Goal: Task Accomplishment & Management: Complete application form

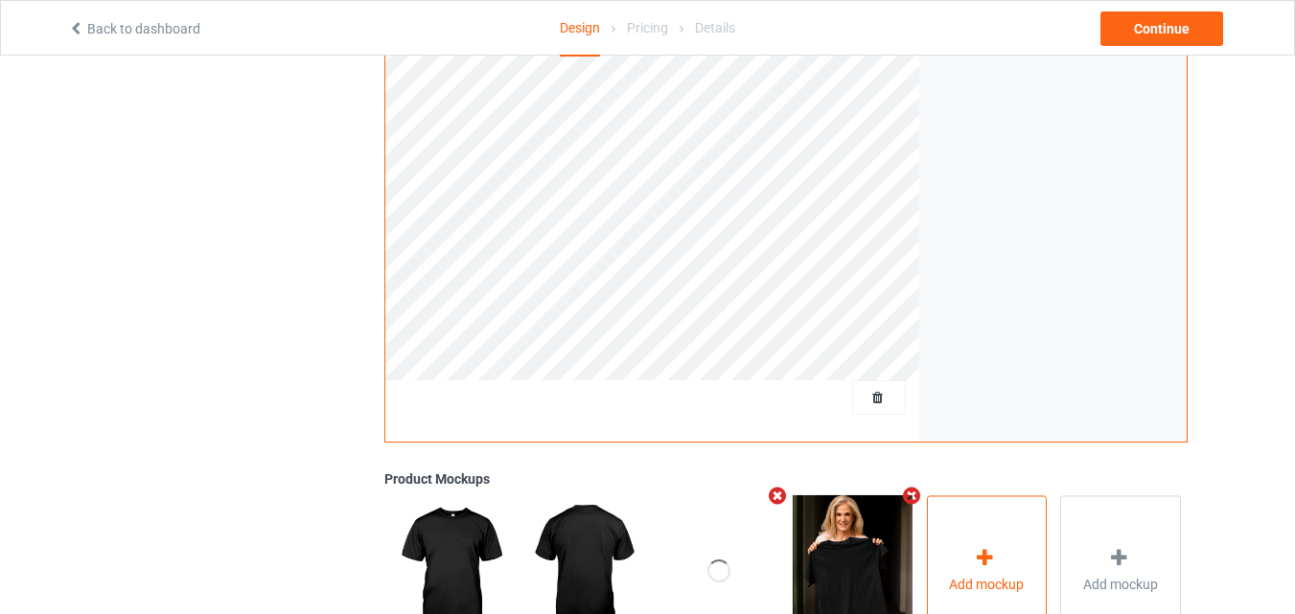
scroll to position [575, 0]
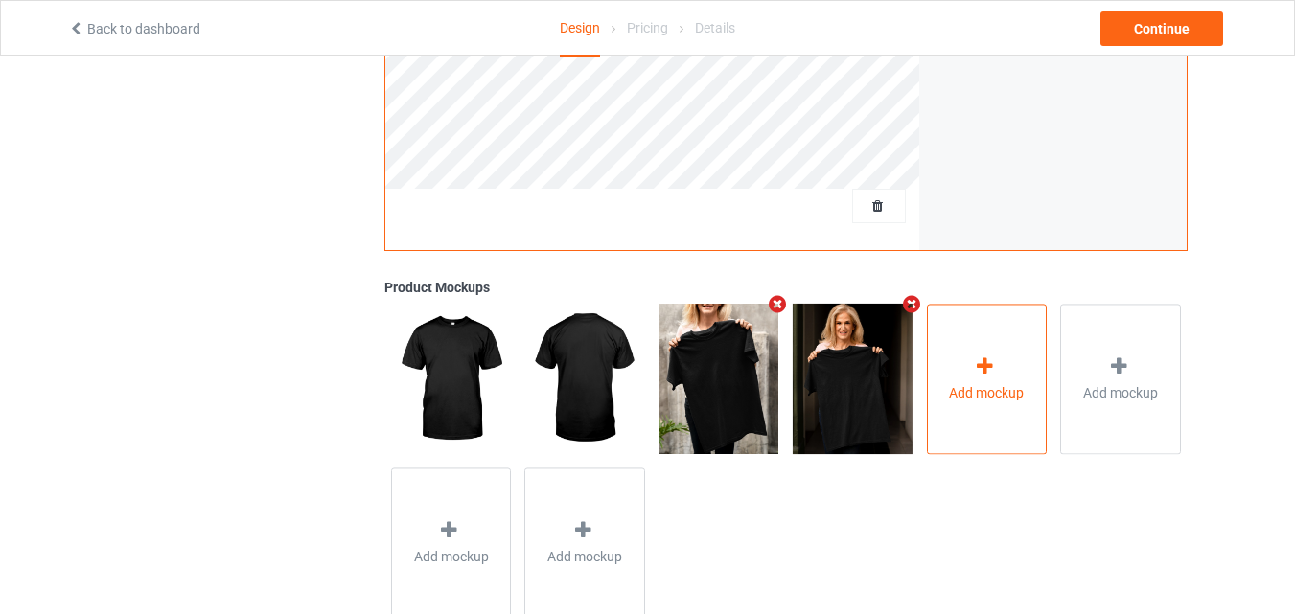
click at [978, 377] on icon at bounding box center [985, 367] width 24 height 20
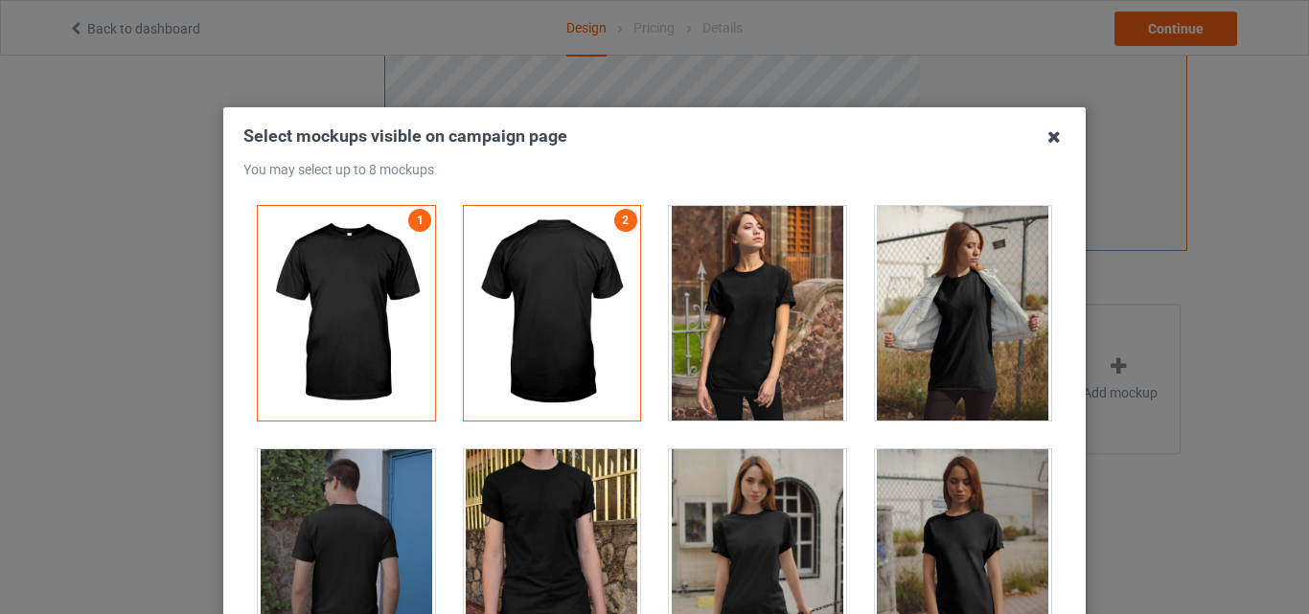
click at [1045, 140] on icon at bounding box center [1054, 137] width 31 height 31
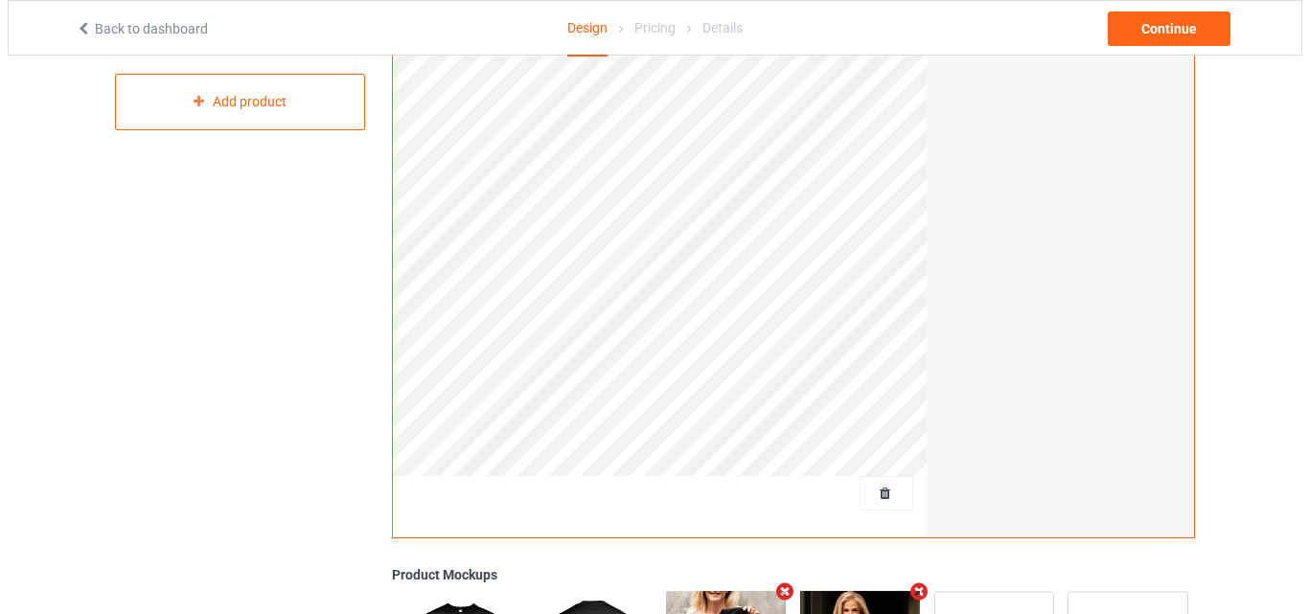
scroll to position [0, 0]
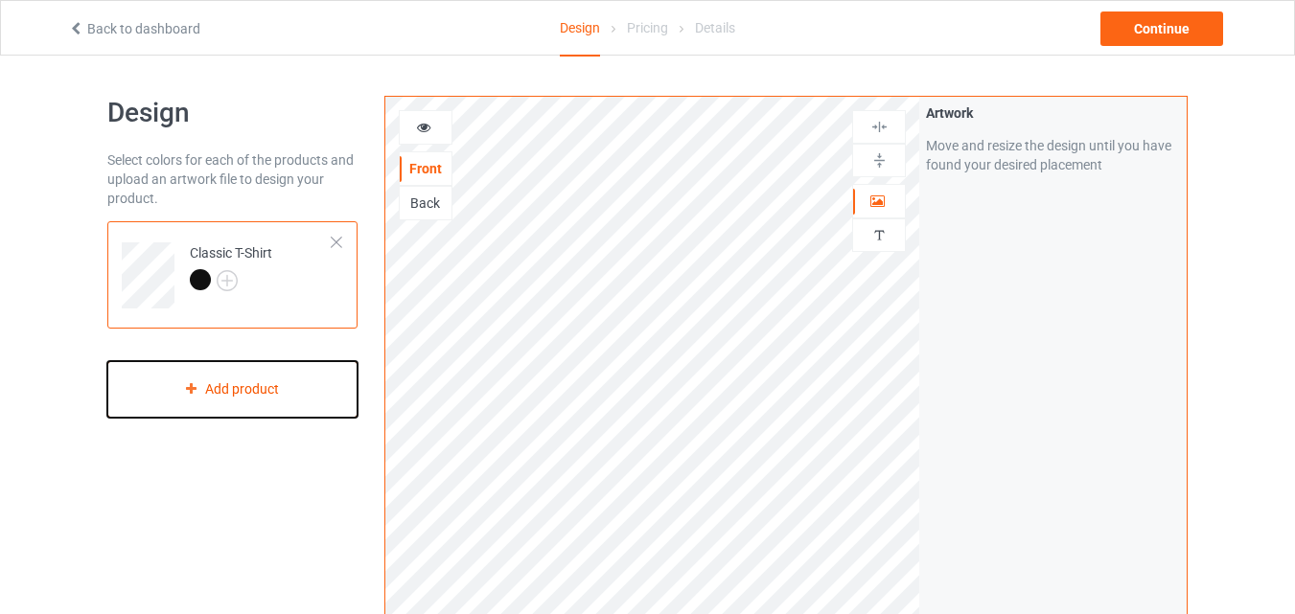
click at [263, 387] on div "Add product" at bounding box center [232, 389] width 250 height 57
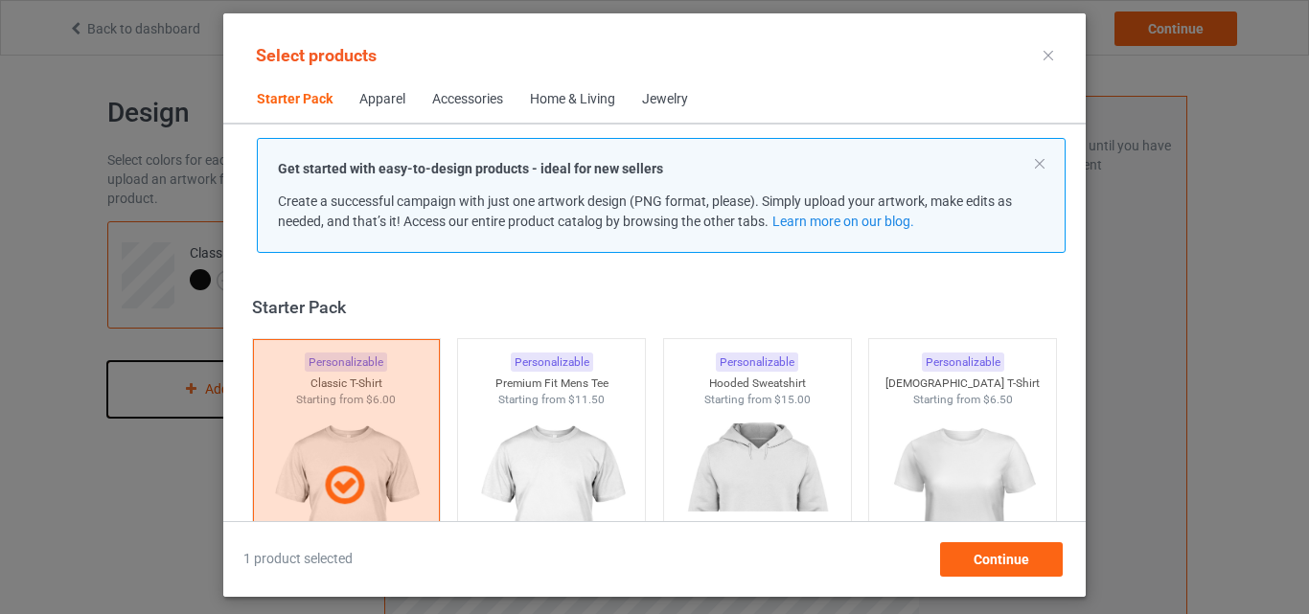
scroll to position [25, 0]
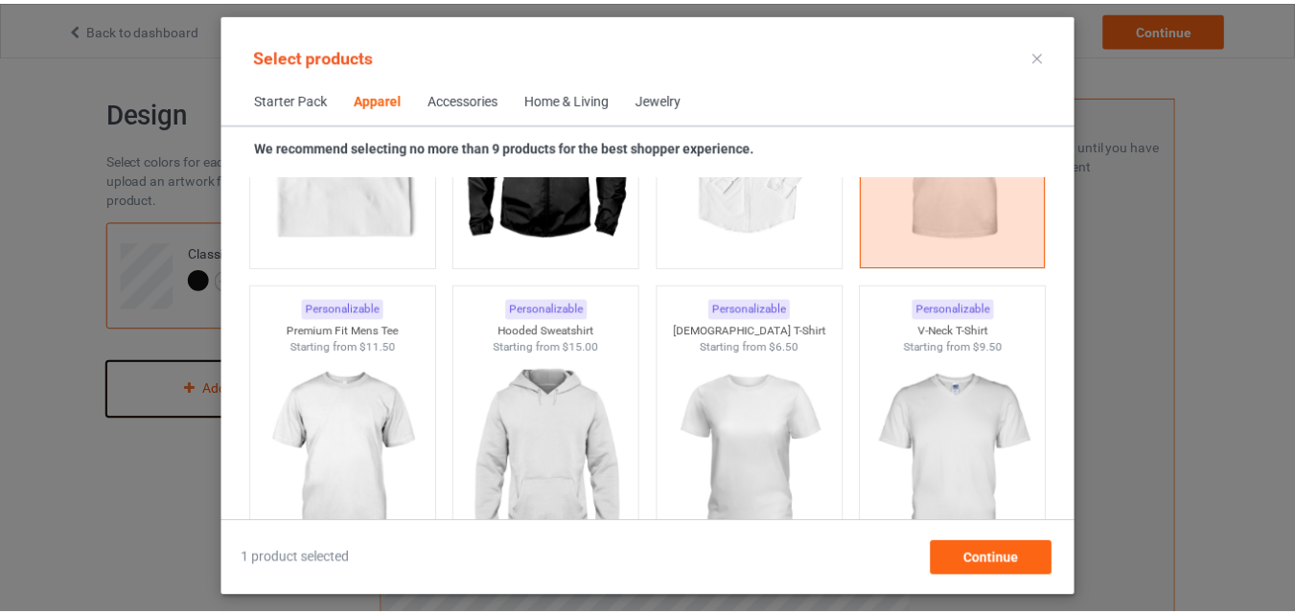
scroll to position [1342, 0]
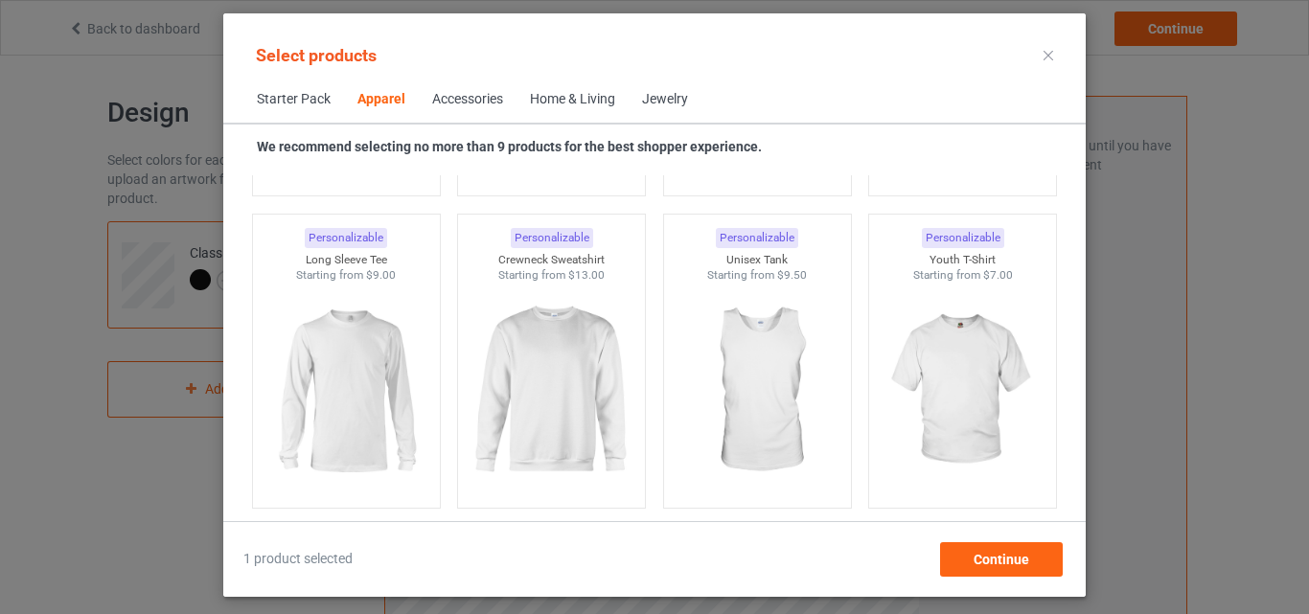
click at [1047, 56] on icon at bounding box center [1049, 56] width 10 height 10
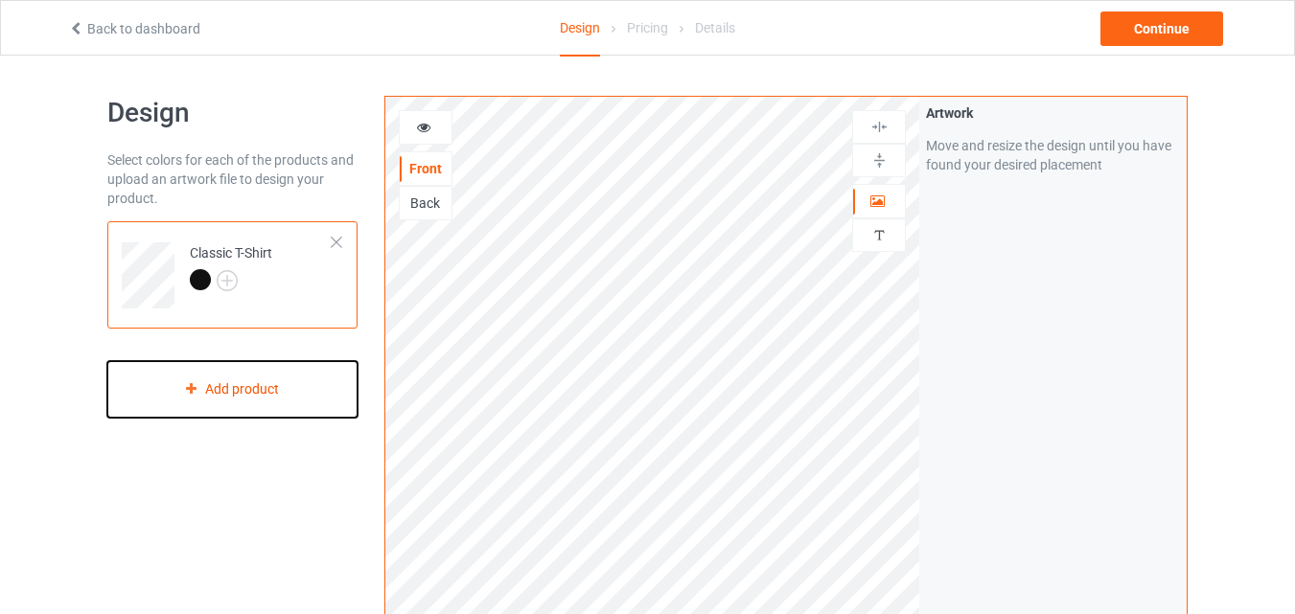
click at [295, 386] on div "Add product" at bounding box center [232, 389] width 250 height 57
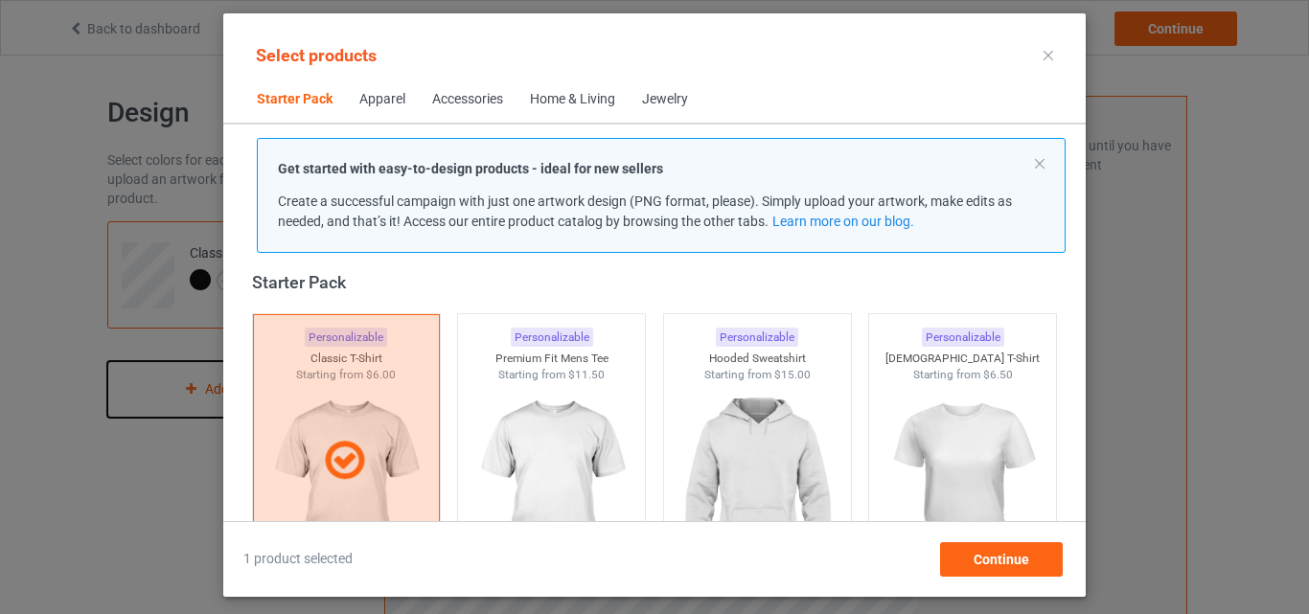
scroll to position [121, 0]
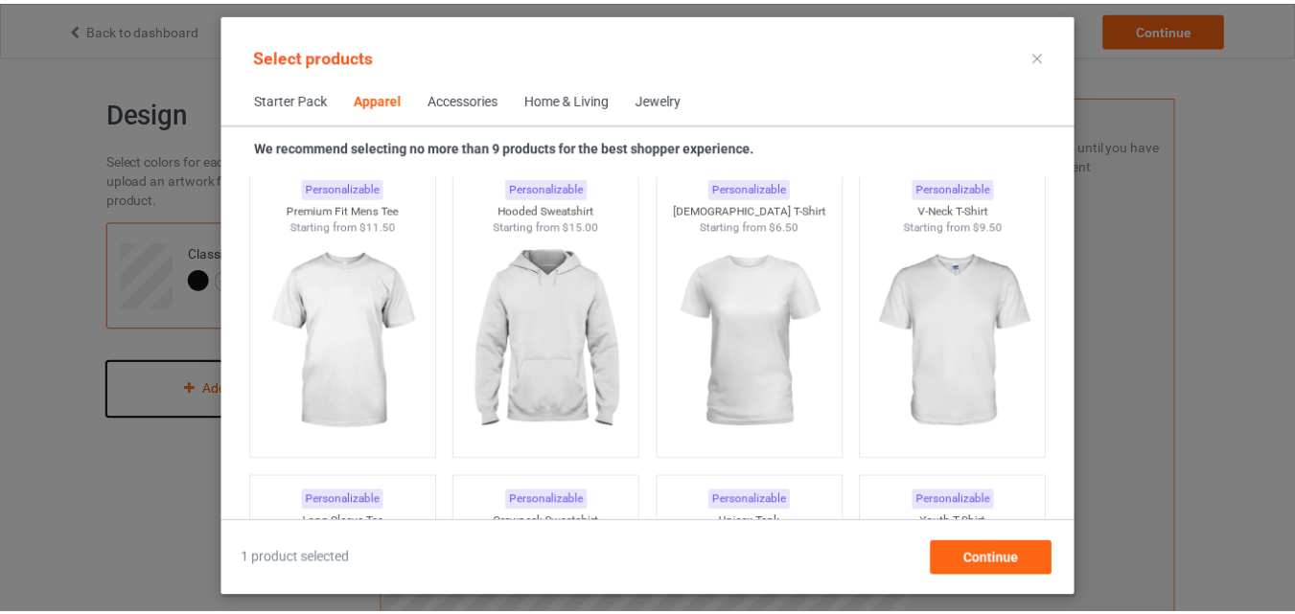
scroll to position [1367, 0]
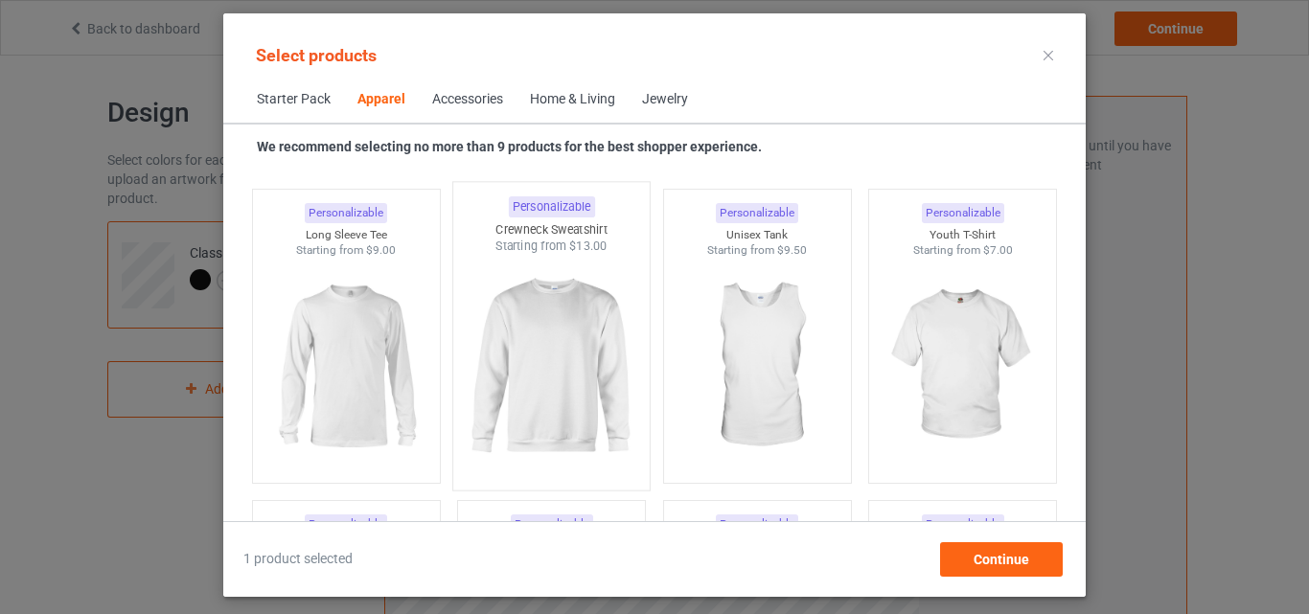
click at [576, 335] on img at bounding box center [552, 367] width 180 height 225
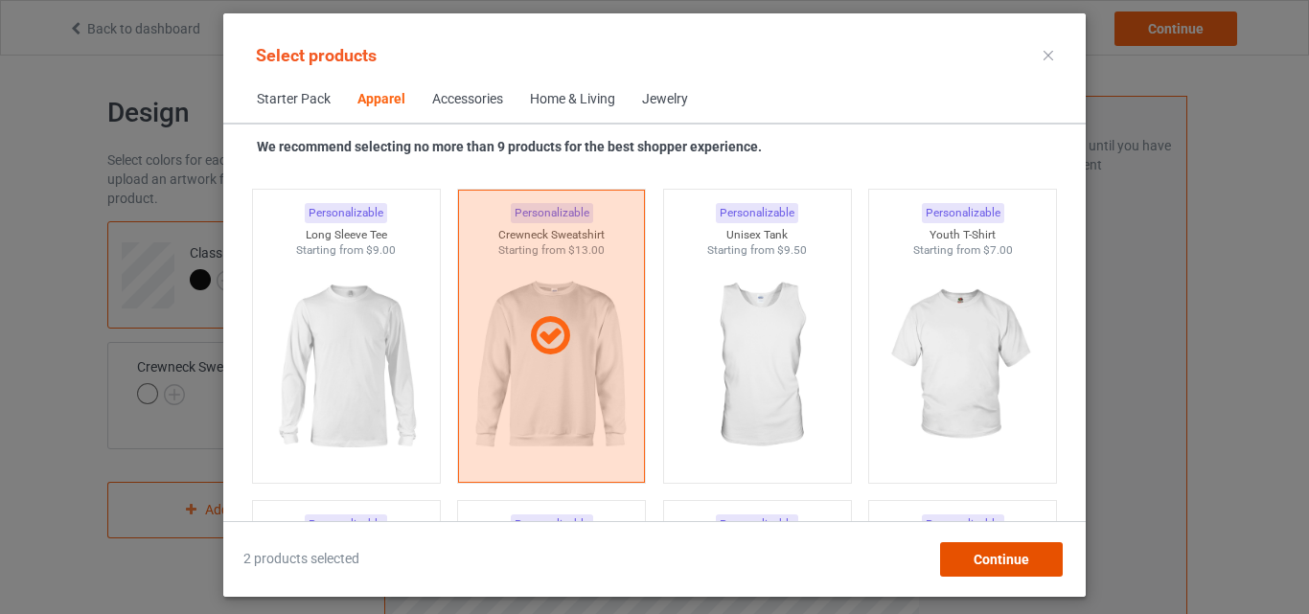
click at [1017, 555] on span "Continue" at bounding box center [1002, 559] width 56 height 15
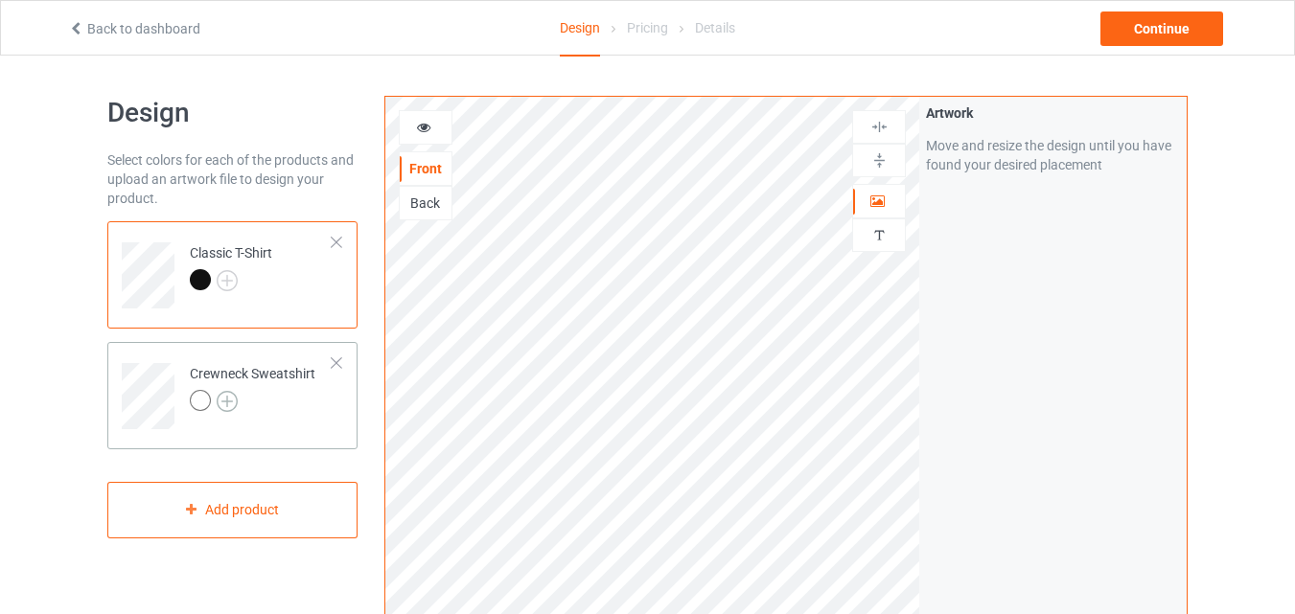
click at [231, 399] on img at bounding box center [227, 401] width 21 height 21
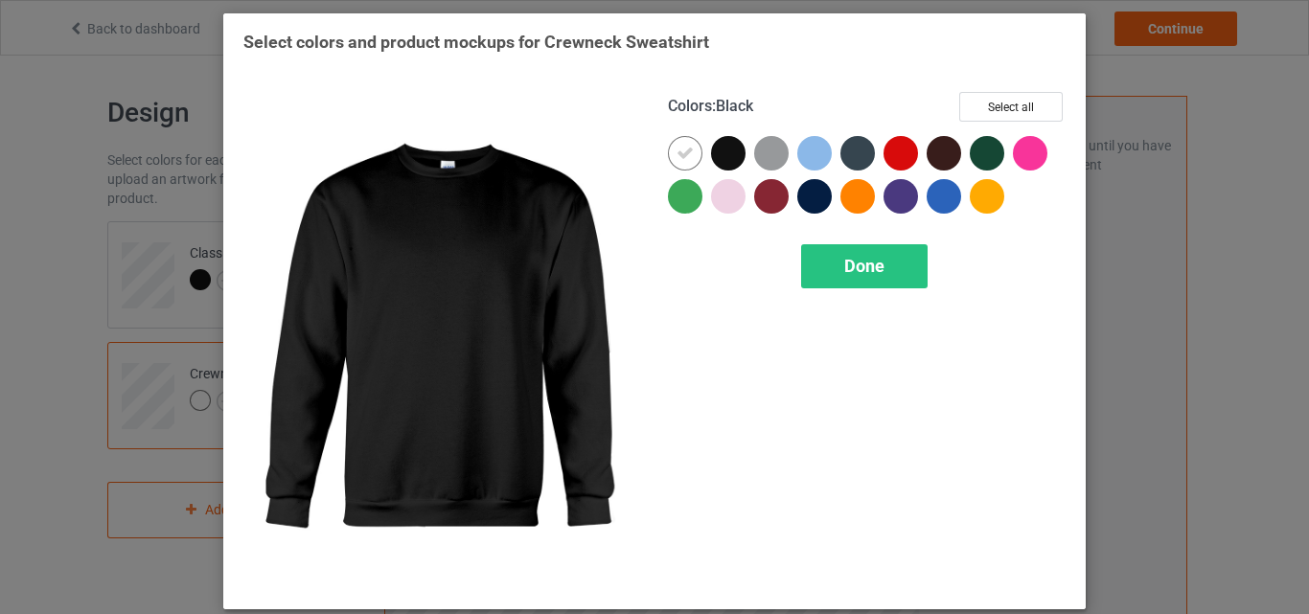
click at [713, 149] on div at bounding box center [728, 153] width 35 height 35
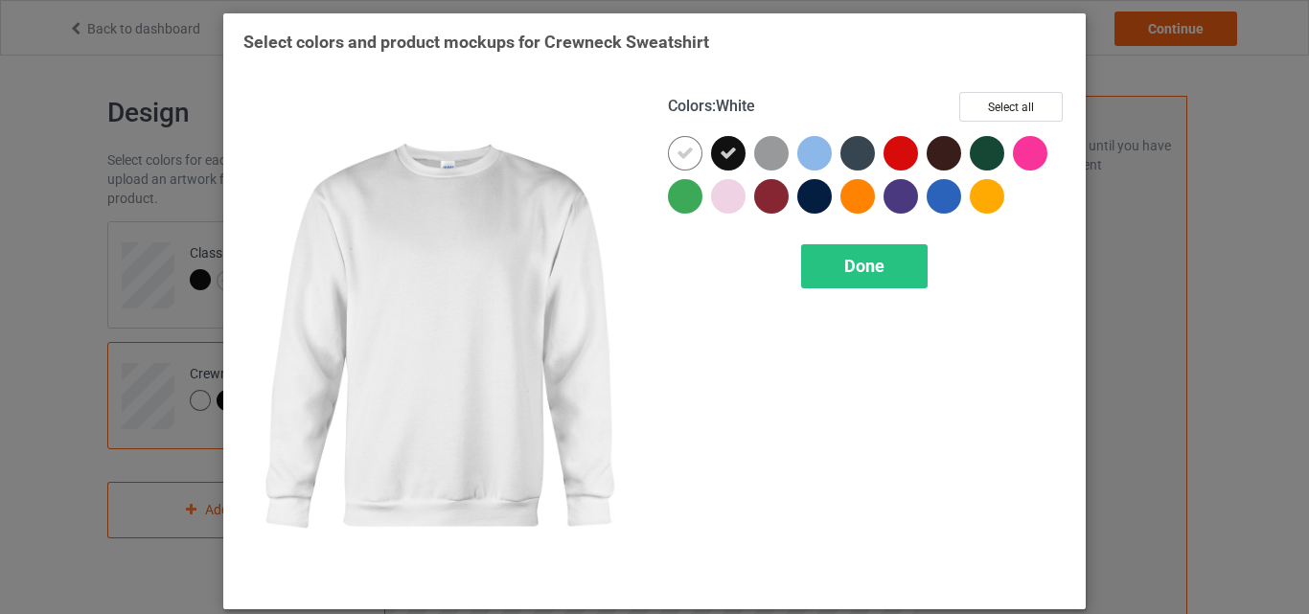
click at [677, 155] on icon at bounding box center [685, 153] width 17 height 17
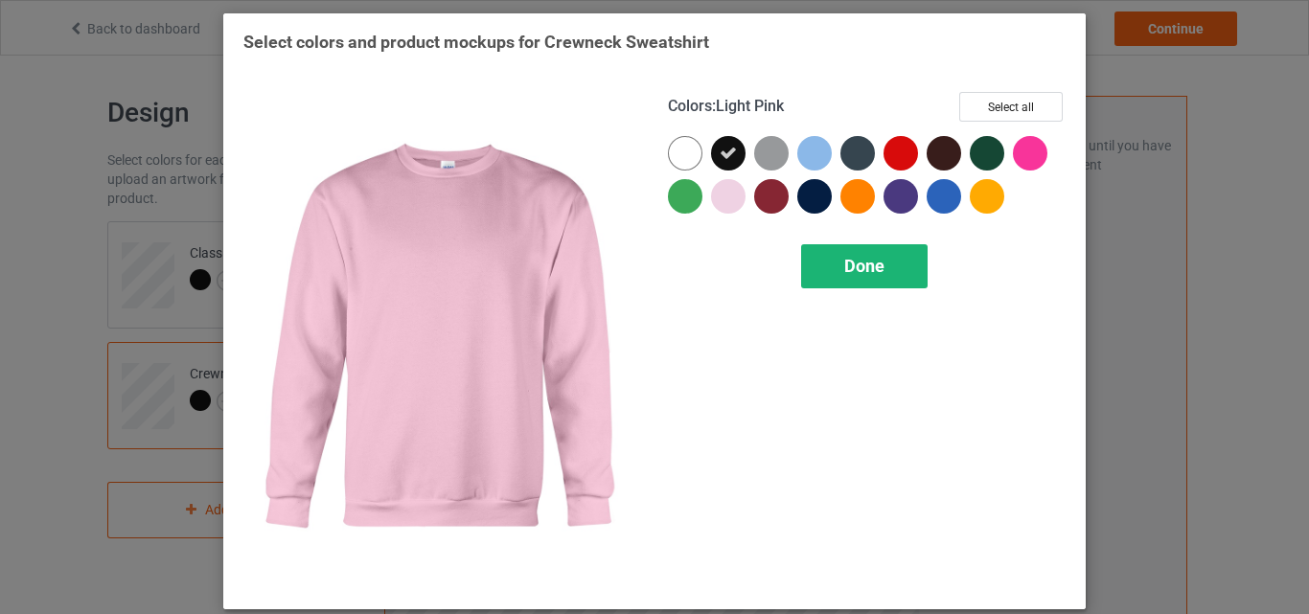
click at [881, 274] on div "Done" at bounding box center [864, 266] width 127 height 44
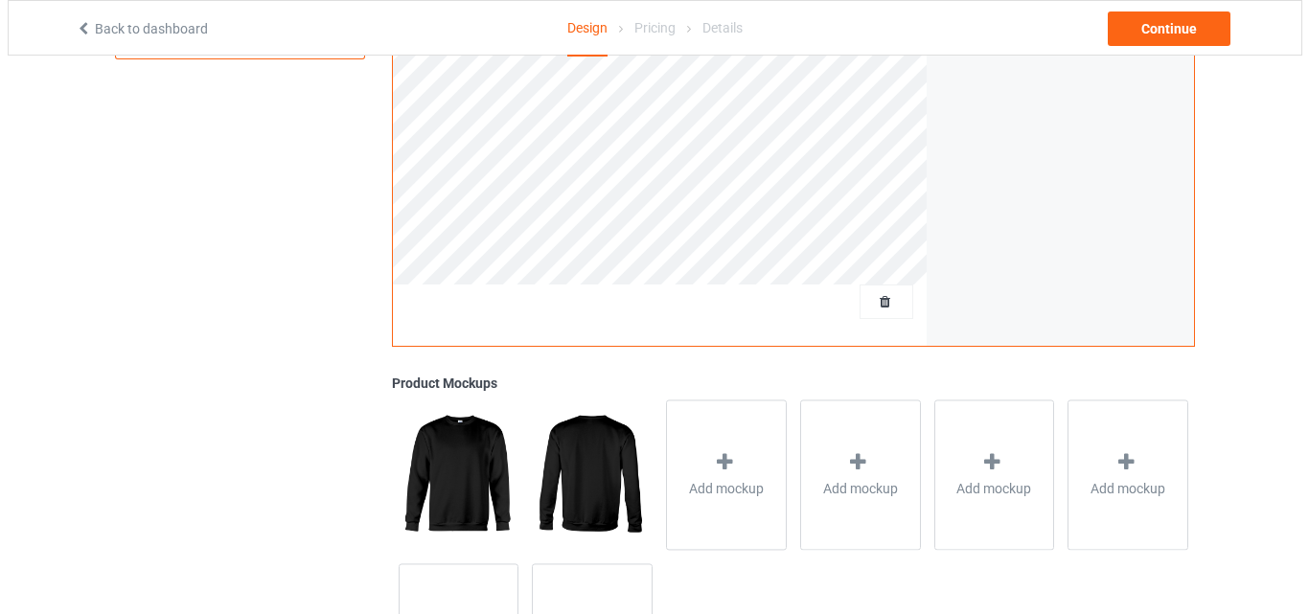
scroll to position [628, 0]
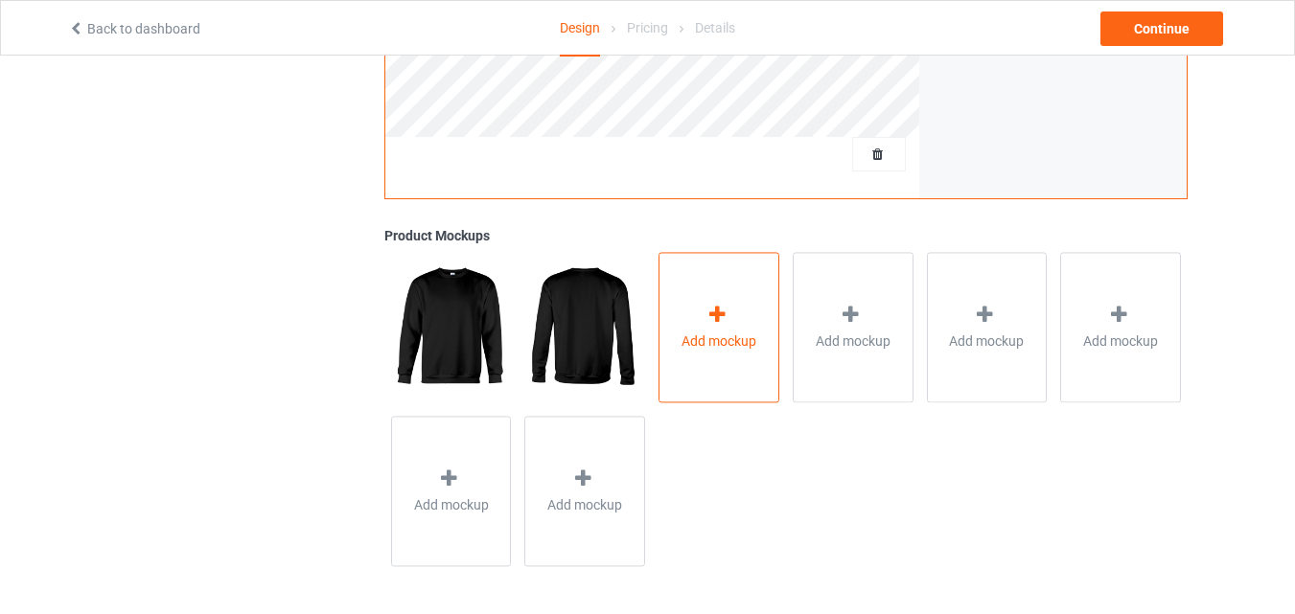
click at [734, 302] on div "Add mockup" at bounding box center [718, 327] width 121 height 150
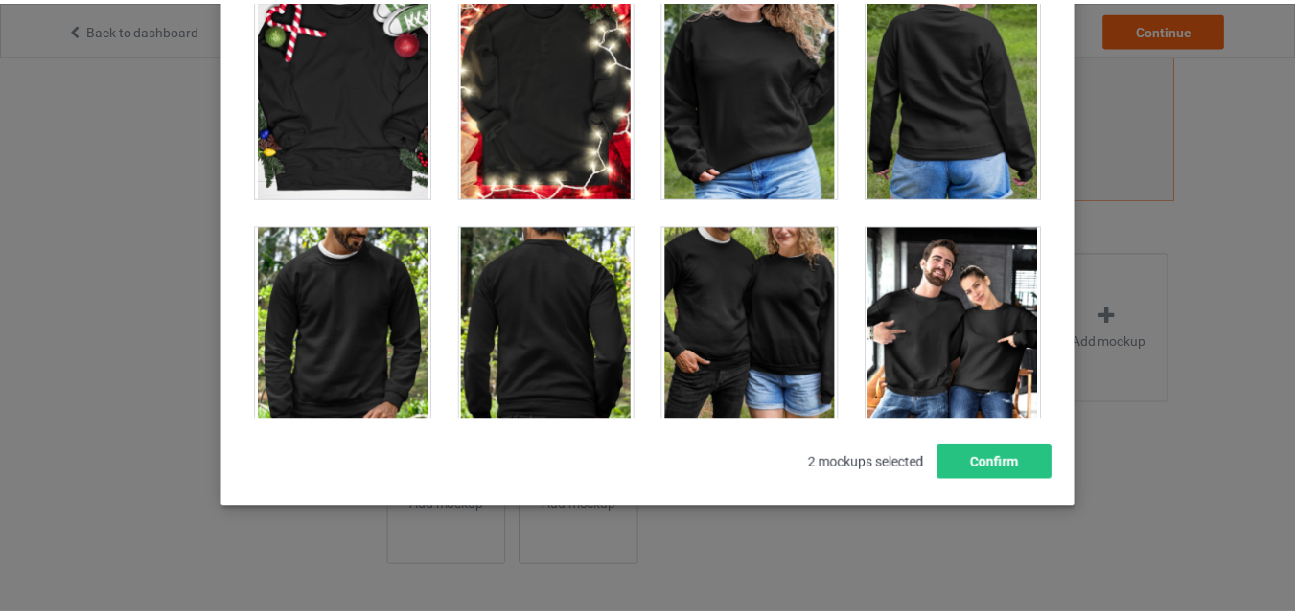
scroll to position [0, 0]
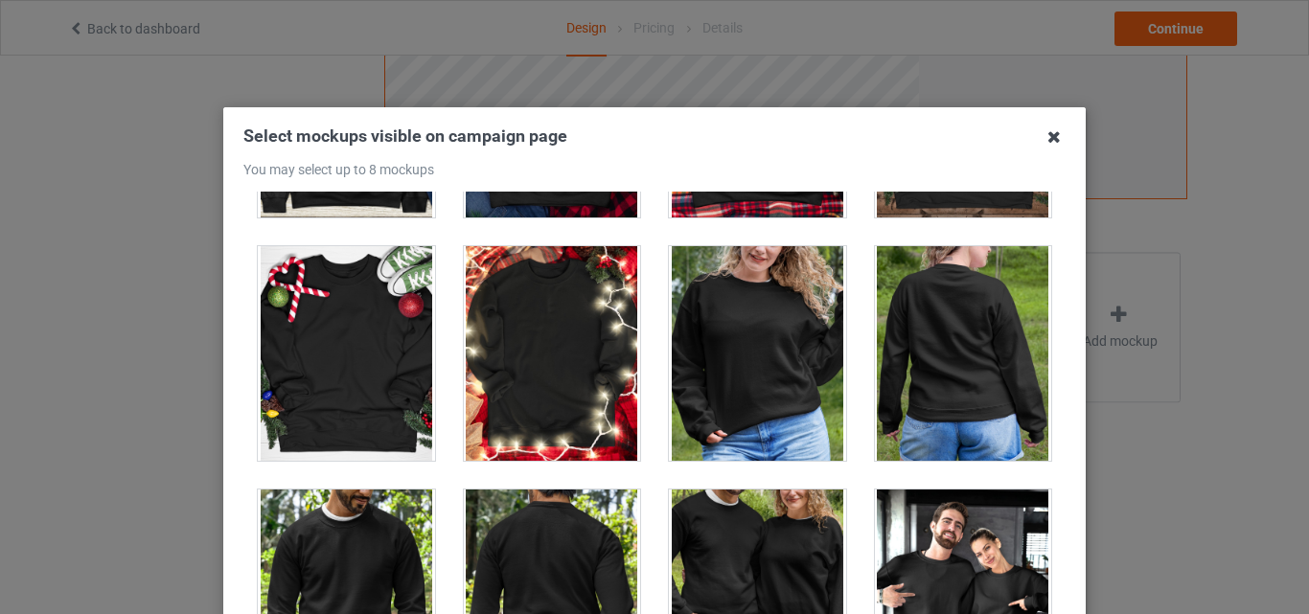
click at [1045, 143] on icon at bounding box center [1054, 137] width 31 height 31
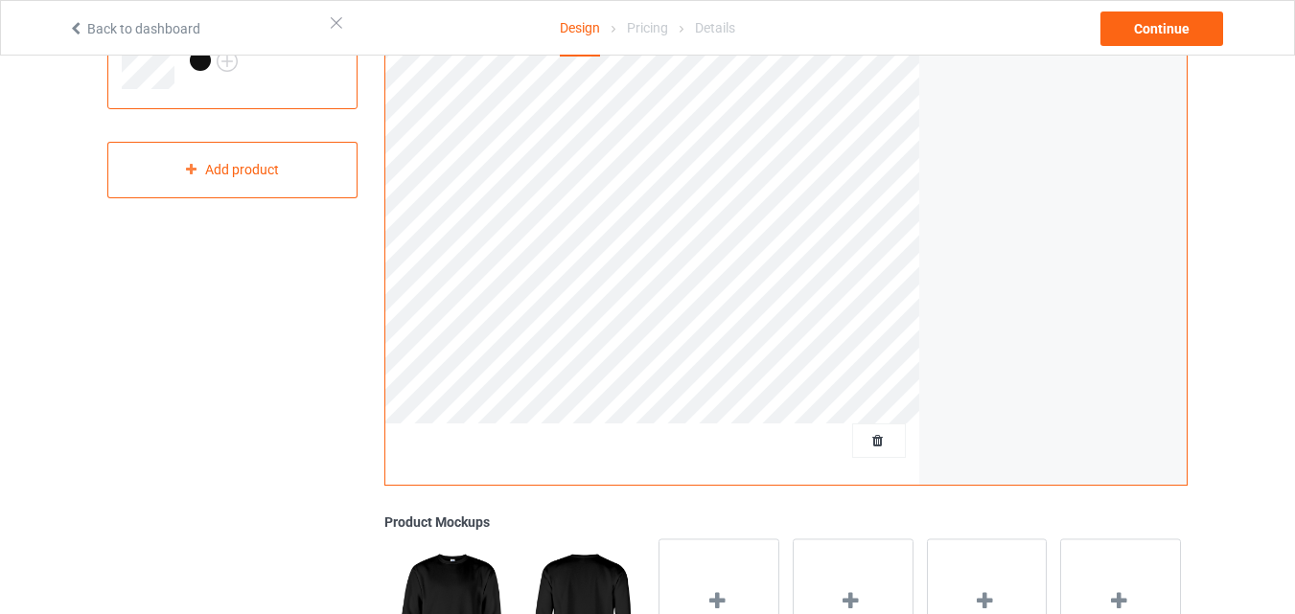
scroll to position [53, 0]
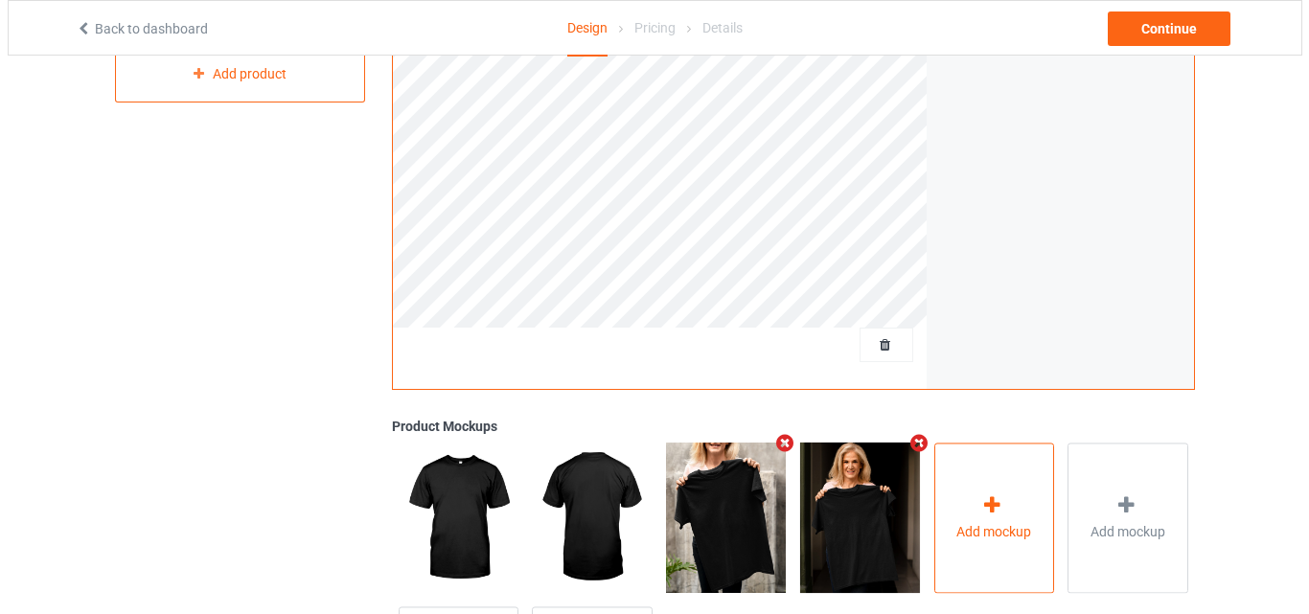
scroll to position [532, 0]
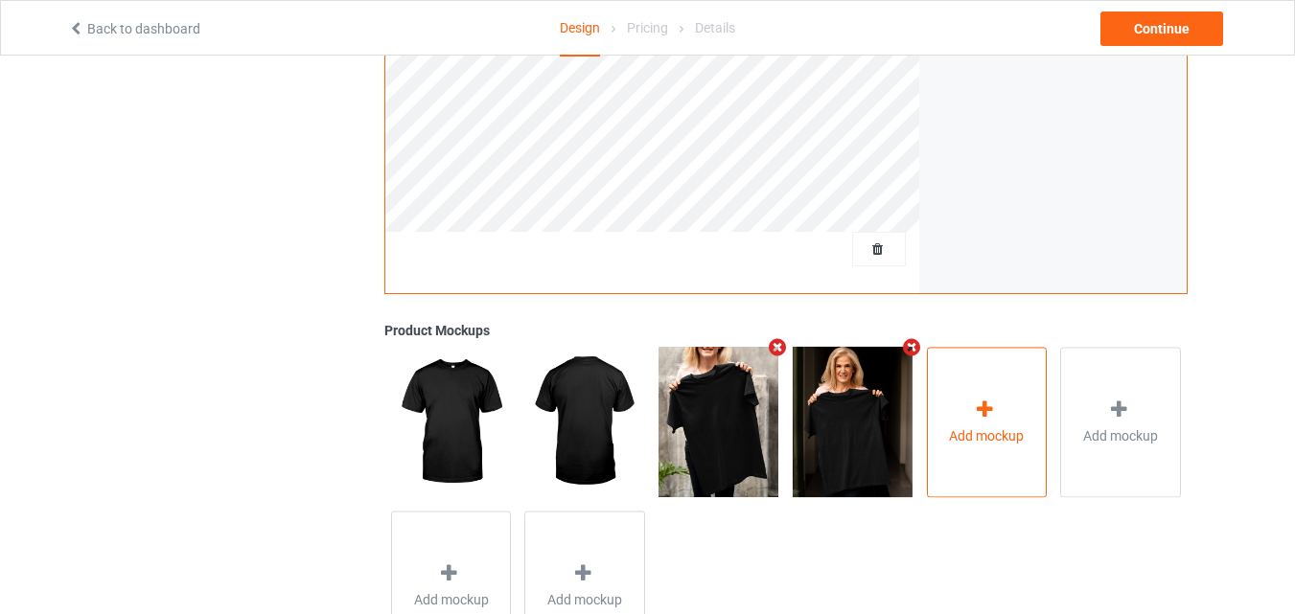
click at [978, 411] on icon at bounding box center [985, 410] width 24 height 20
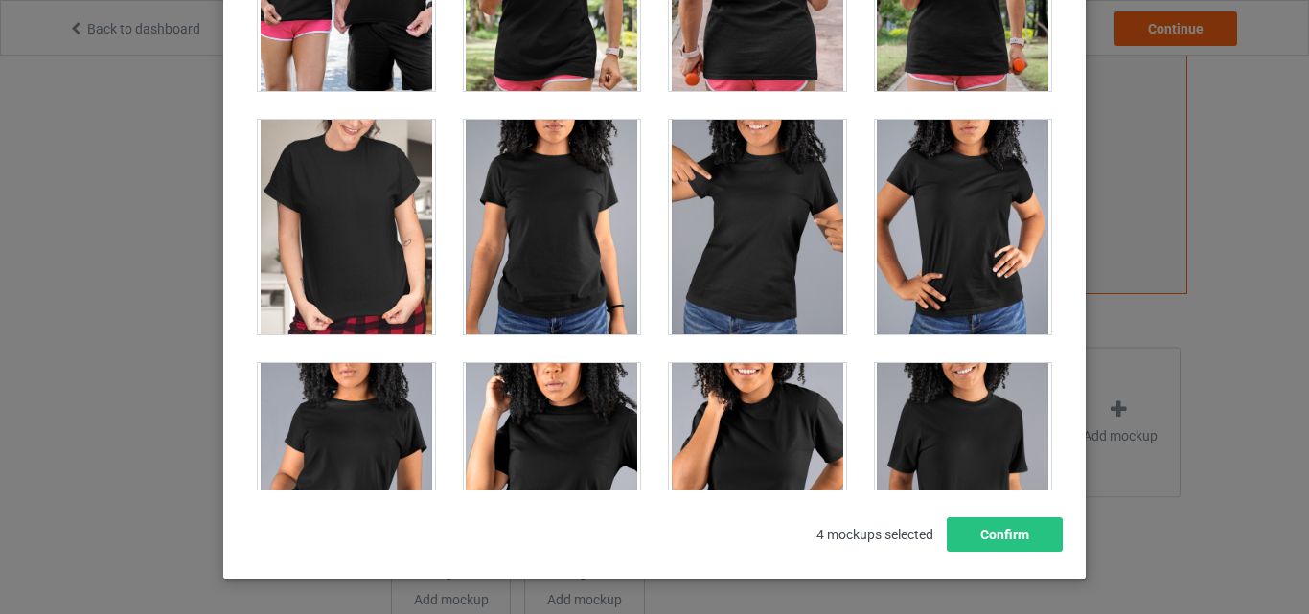
scroll to position [24629, 0]
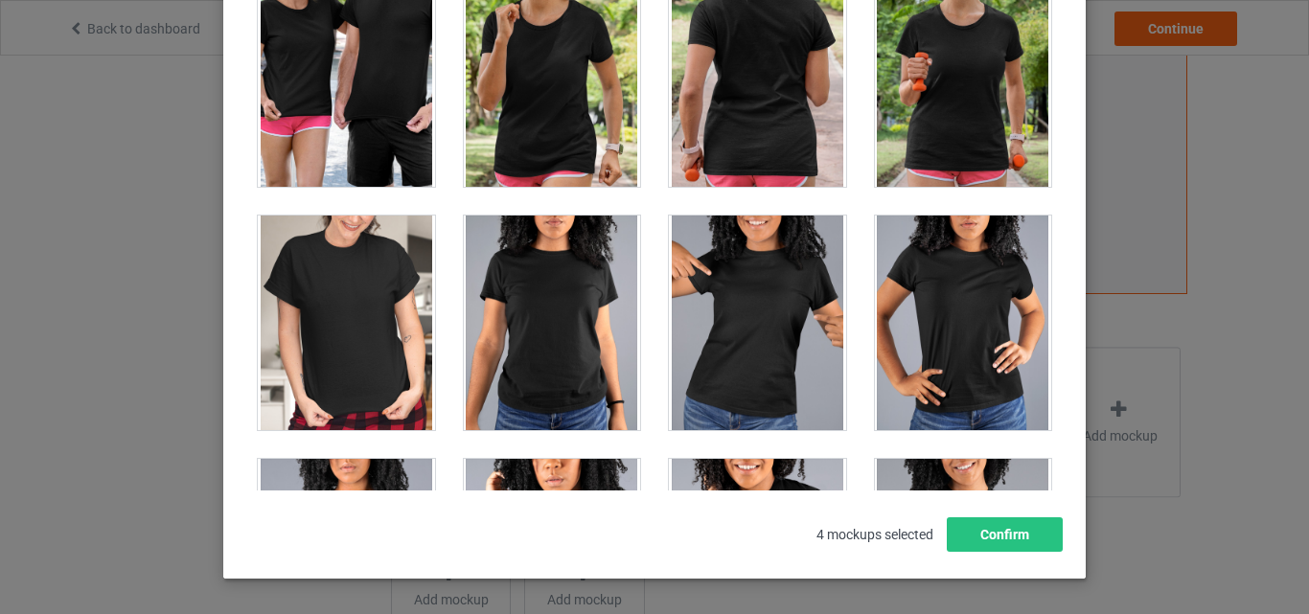
click at [369, 341] on div at bounding box center [346, 323] width 177 height 215
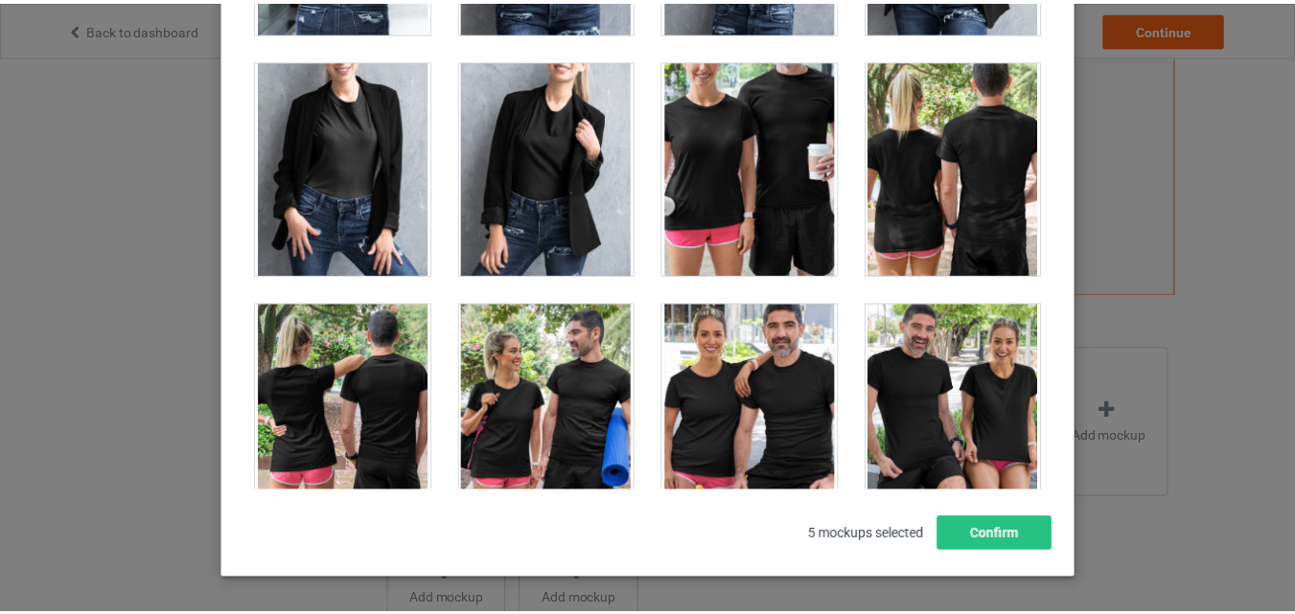
scroll to position [0, 0]
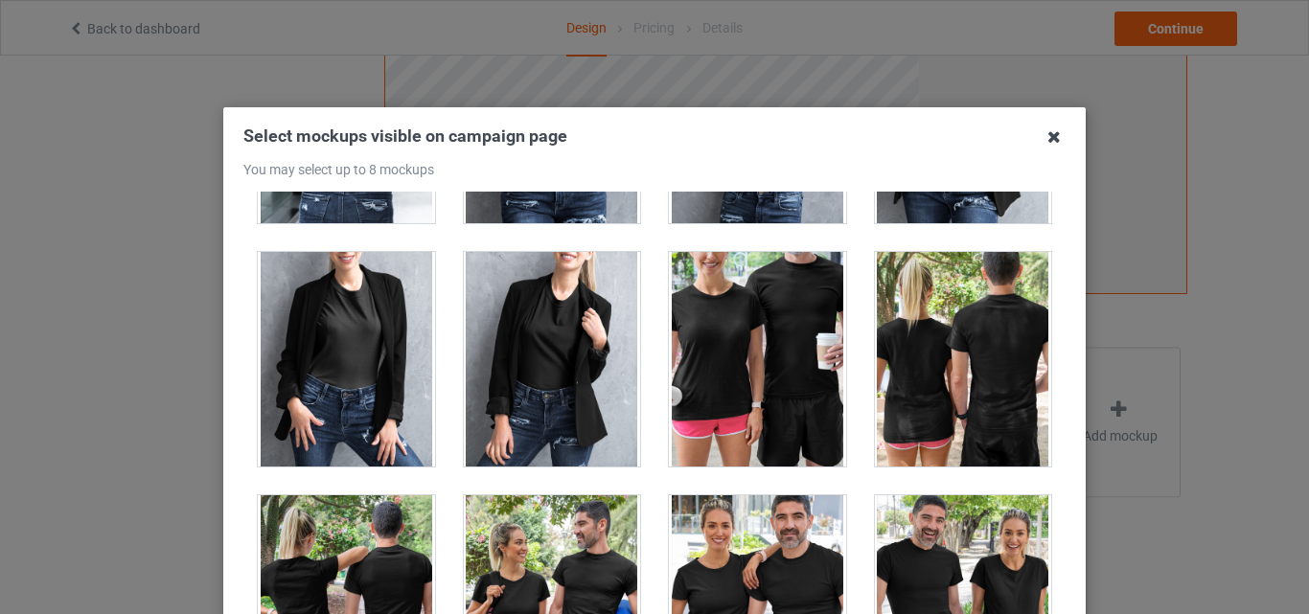
click at [1053, 142] on icon at bounding box center [1054, 137] width 31 height 31
